Goal: Information Seeking & Learning: Learn about a topic

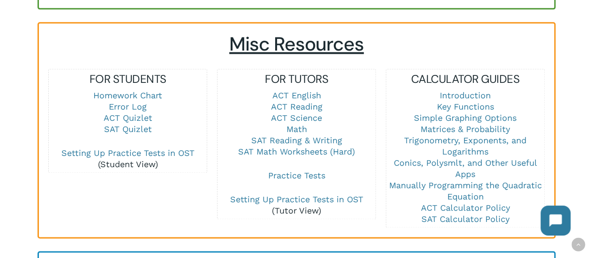
scroll to position [639, 0]
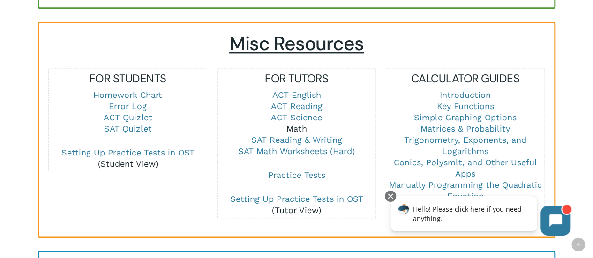
click at [292, 124] on link "Math" at bounding box center [296, 129] width 21 height 10
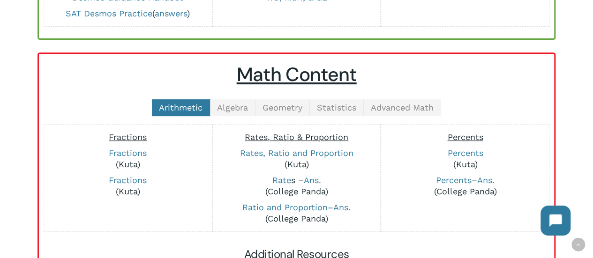
scroll to position [173, 0]
click at [280, 108] on span "Geometry" at bounding box center [283, 107] width 40 height 10
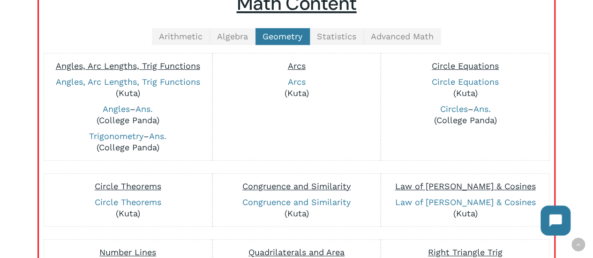
scroll to position [243, 0]
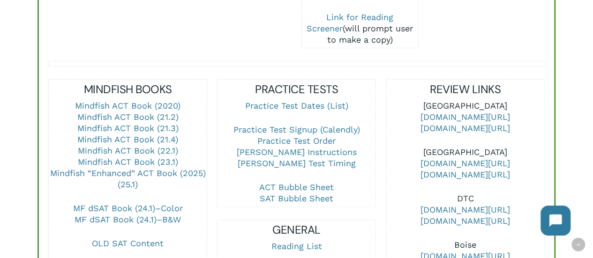
scroll to position [329, 0]
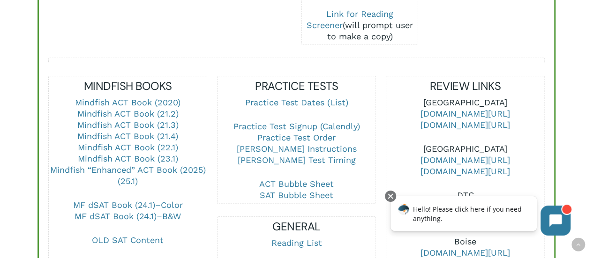
click at [110, 165] on link "Mindfish “Enhanced” ACT Book (2025) (25.1)" at bounding box center [128, 175] width 156 height 21
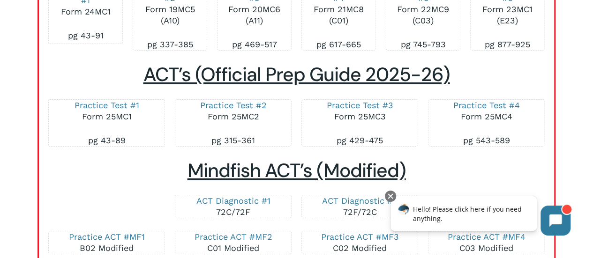
scroll to position [1664, 0]
click at [121, 107] on link "Practice Test #1" at bounding box center [107, 105] width 65 height 10
